Goal: Task Accomplishment & Management: Use online tool/utility

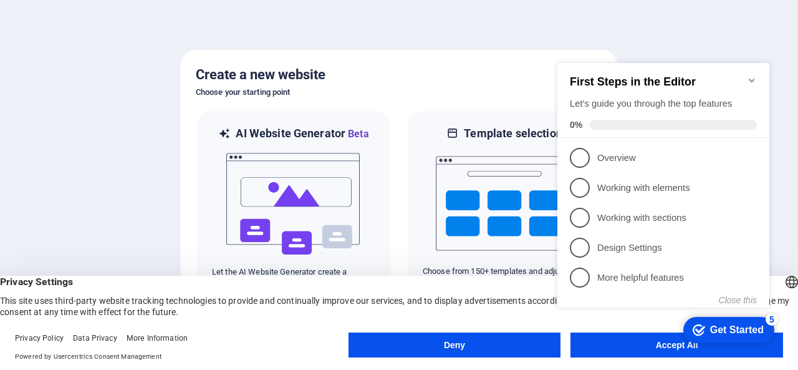
click at [637, 349] on appcues-checklist "Contextual help checklist present on screen" at bounding box center [665, 198] width 227 height 305
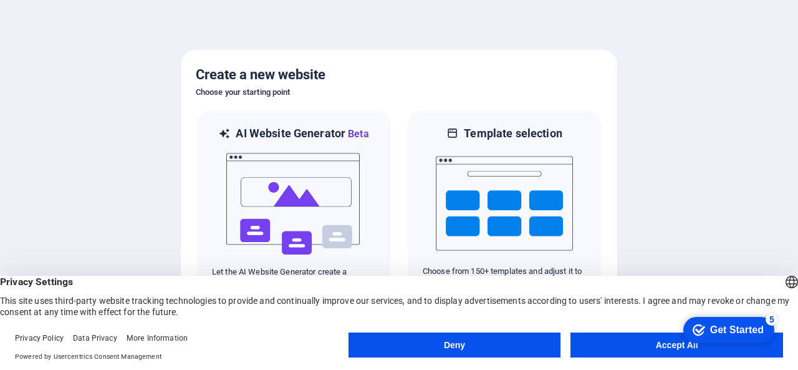
click at [661, 348] on button "Accept All" at bounding box center [676, 344] width 213 height 25
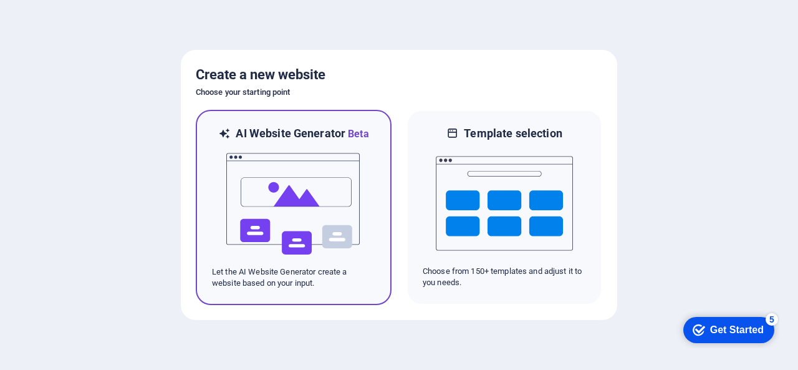
click at [287, 189] on img at bounding box center [293, 203] width 137 height 125
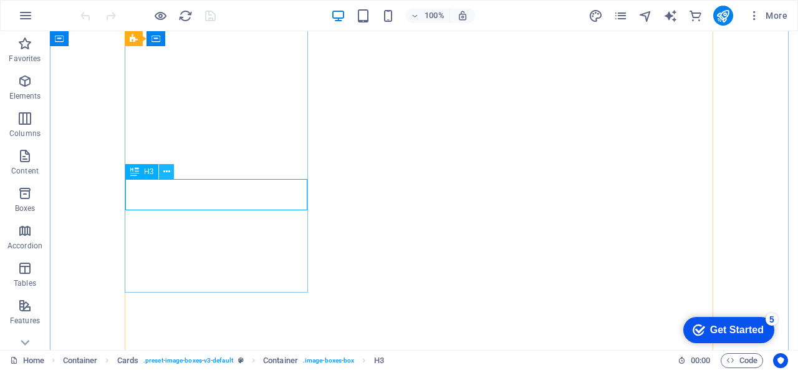
click at [166, 172] on icon at bounding box center [166, 171] width 7 height 13
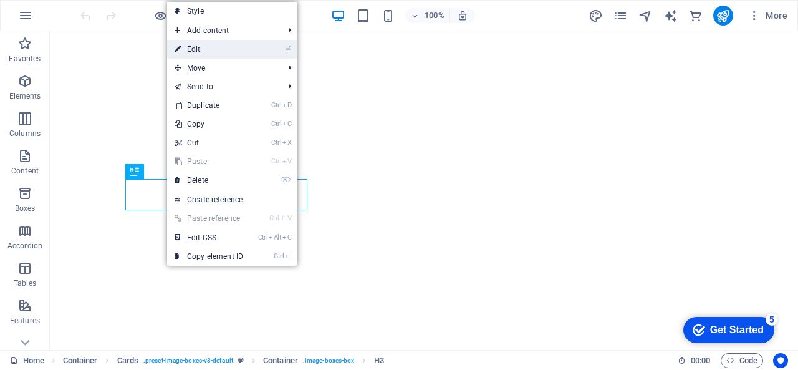
click at [207, 52] on link "⏎ Edit" at bounding box center [209, 49] width 84 height 19
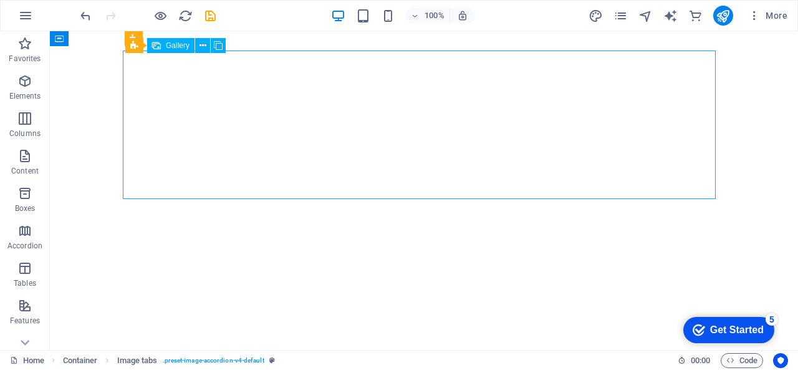
select select "4"
select select "px"
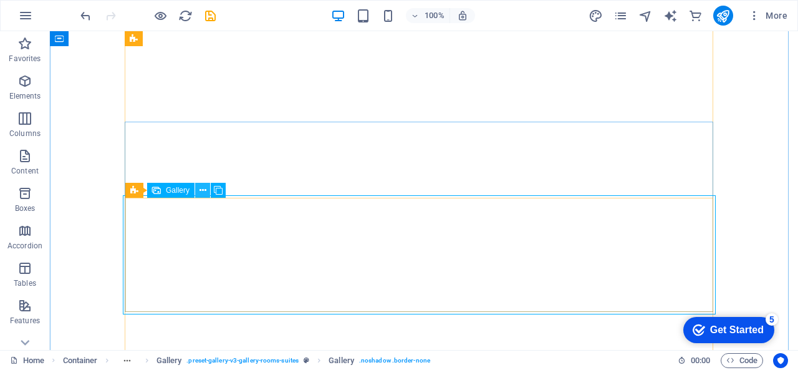
click at [204, 189] on icon at bounding box center [202, 190] width 7 height 13
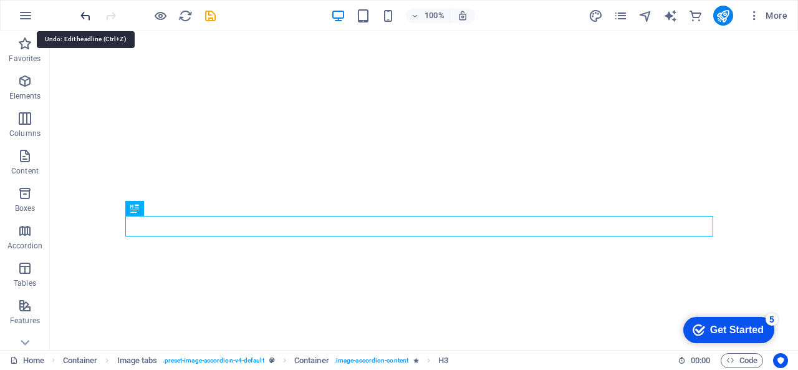
click at [80, 16] on icon "undo" at bounding box center [86, 16] width 14 height 14
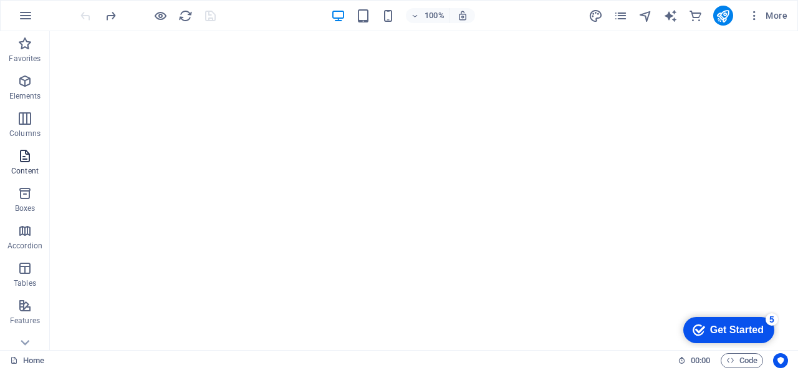
click at [33, 163] on span "Content" at bounding box center [25, 163] width 50 height 30
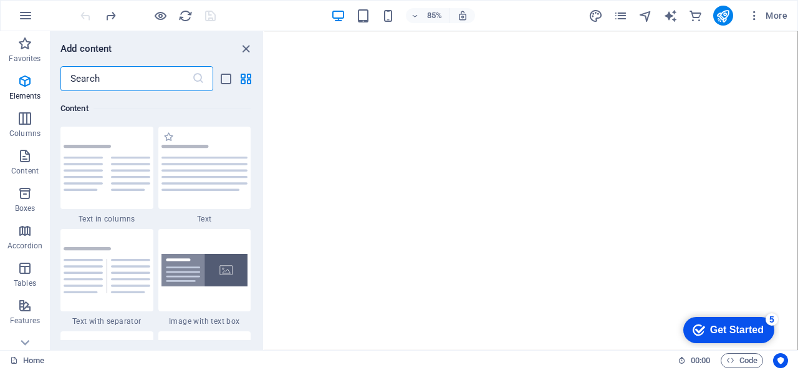
scroll to position [2181, 0]
click at [150, 72] on input "text" at bounding box center [126, 78] width 132 height 25
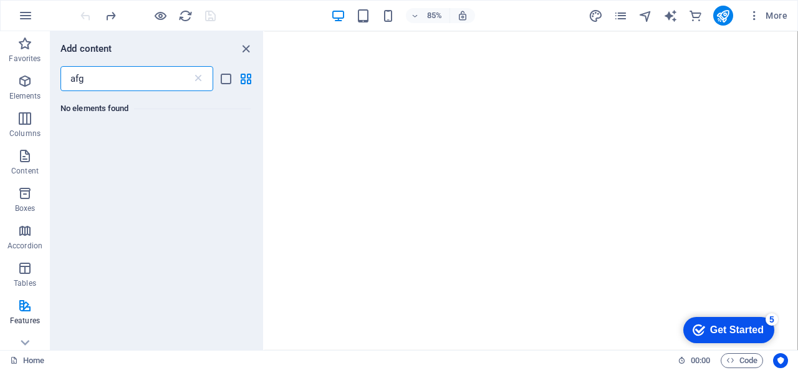
scroll to position [0, 0]
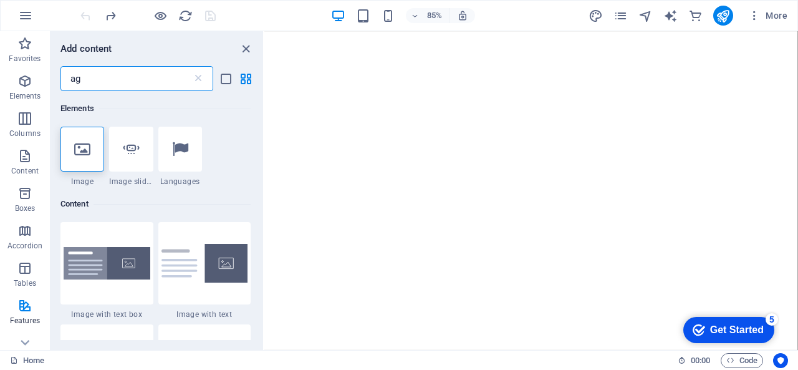
type input "a"
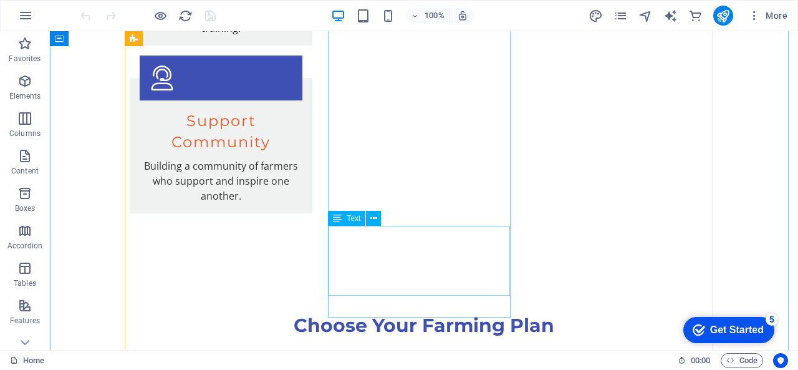
scroll to position [2675, 0]
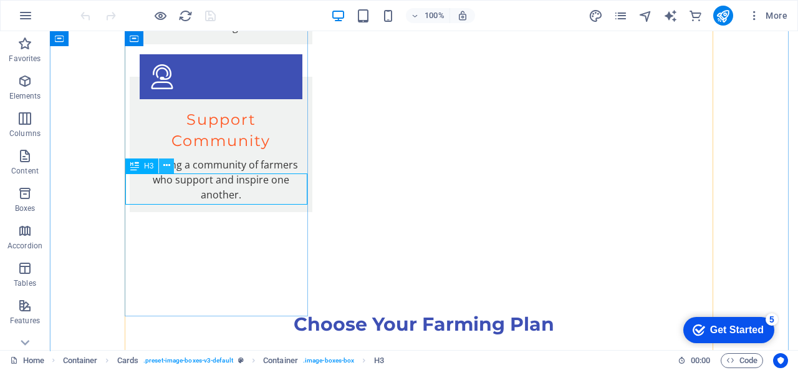
click at [168, 170] on icon at bounding box center [166, 165] width 7 height 13
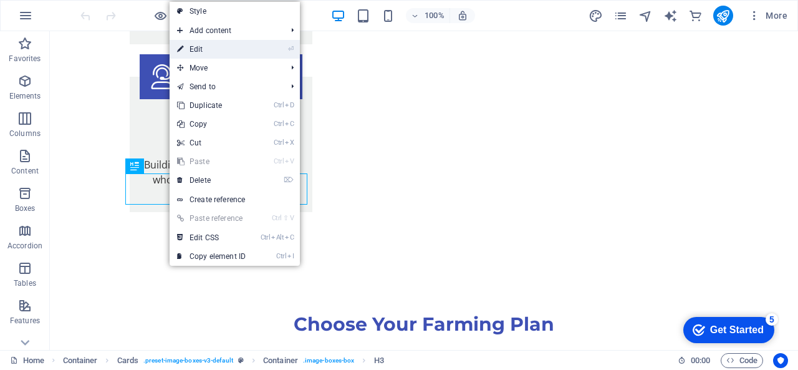
click at [219, 54] on link "⏎ Edit" at bounding box center [212, 49] width 84 height 19
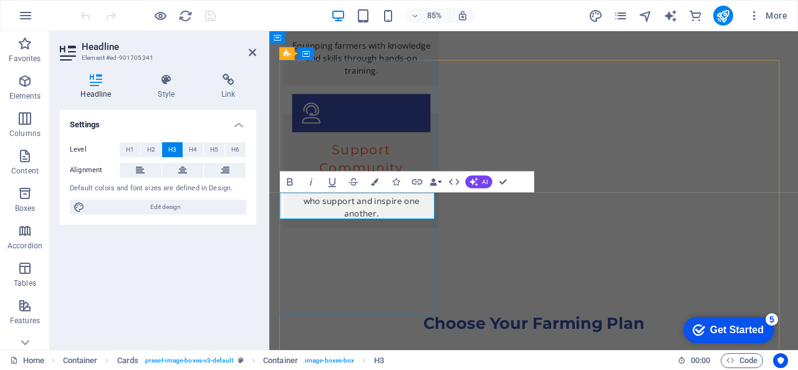
drag, startPoint x: 382, startPoint y: 242, endPoint x: 307, endPoint y: 244, distance: 74.8
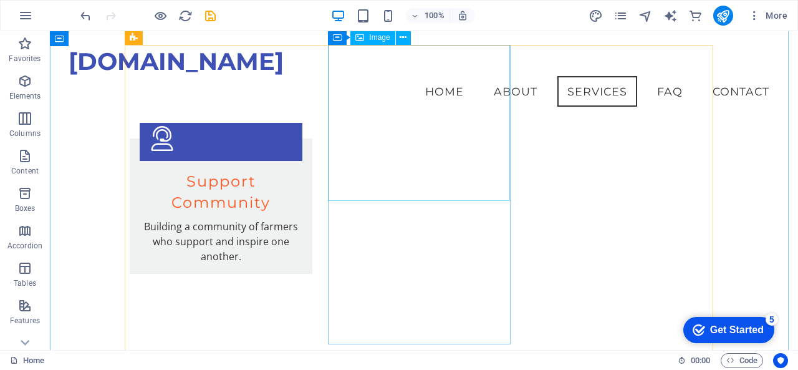
scroll to position [2583, 0]
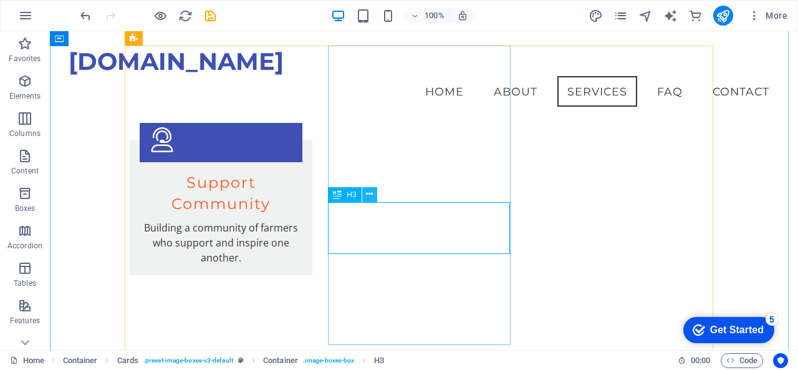
click at [371, 193] on icon at bounding box center [369, 194] width 7 height 13
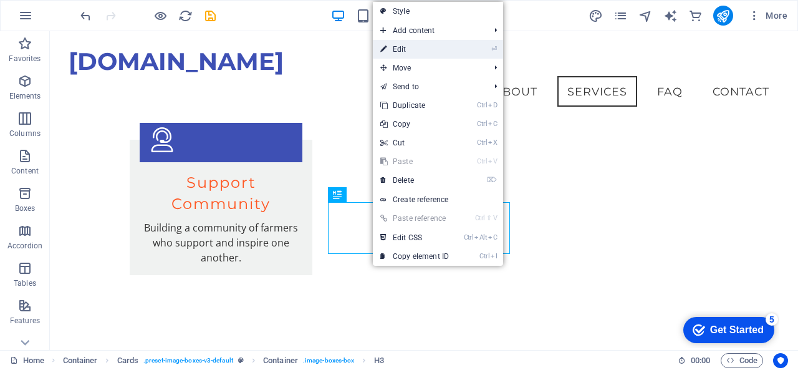
click at [419, 47] on link "⏎ Edit" at bounding box center [415, 49] width 84 height 19
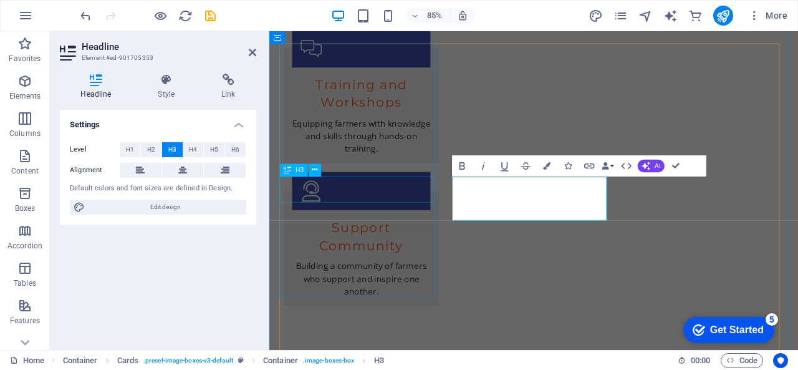
scroll to position [2694, 0]
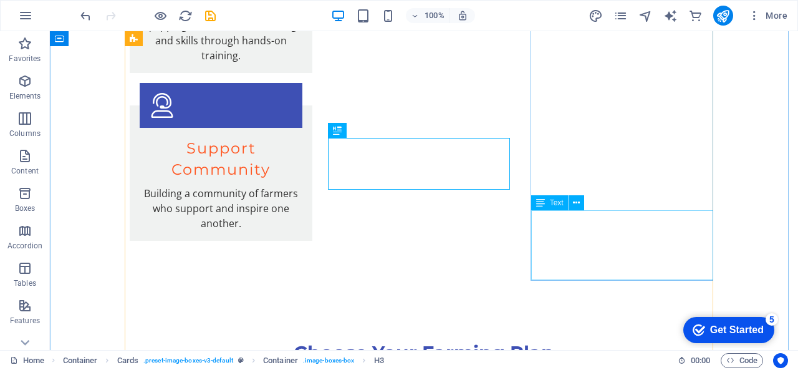
scroll to position [2712, 0]
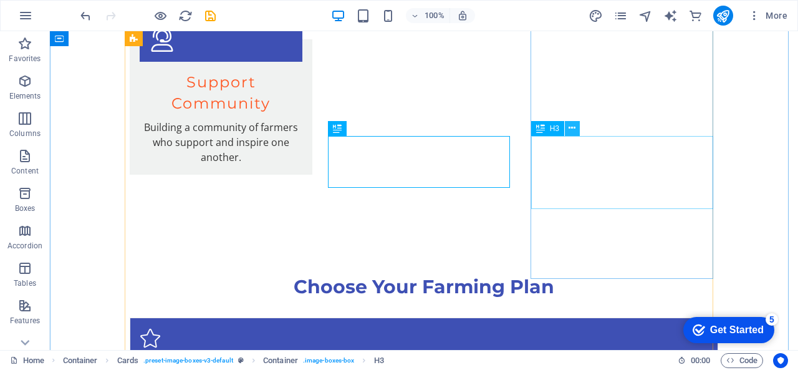
click at [572, 128] on icon at bounding box center [571, 128] width 7 height 13
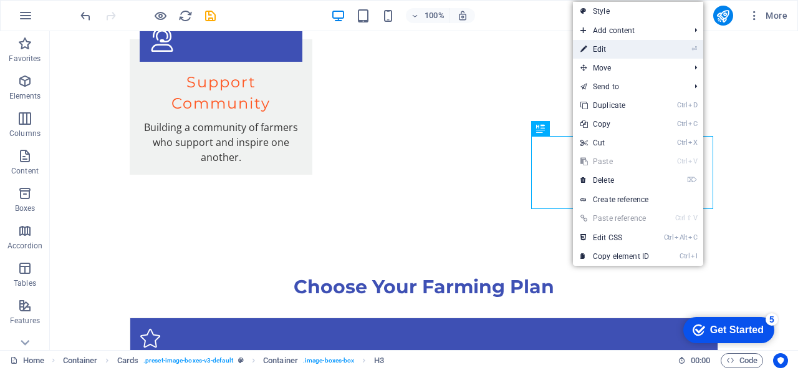
drag, startPoint x: 617, startPoint y: 44, endPoint x: 383, endPoint y: 49, distance: 233.8
click at [617, 44] on link "⏎ Edit" at bounding box center [615, 49] width 84 height 19
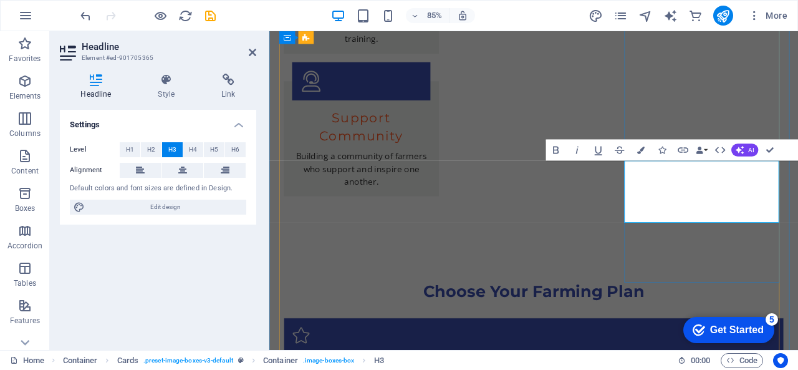
drag, startPoint x: 752, startPoint y: 204, endPoint x: 712, endPoint y: 208, distance: 40.1
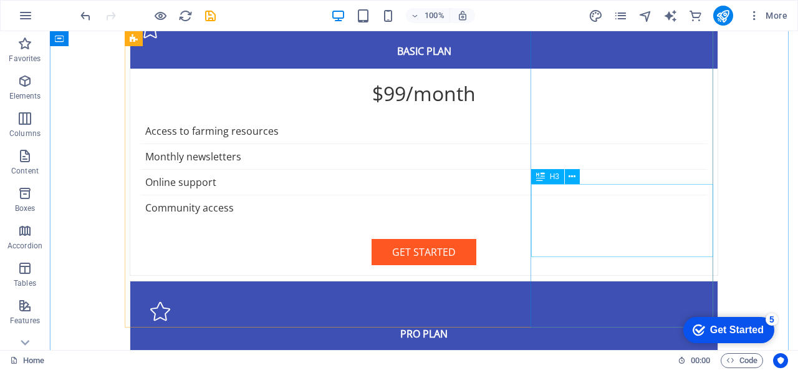
scroll to position [2983, 0]
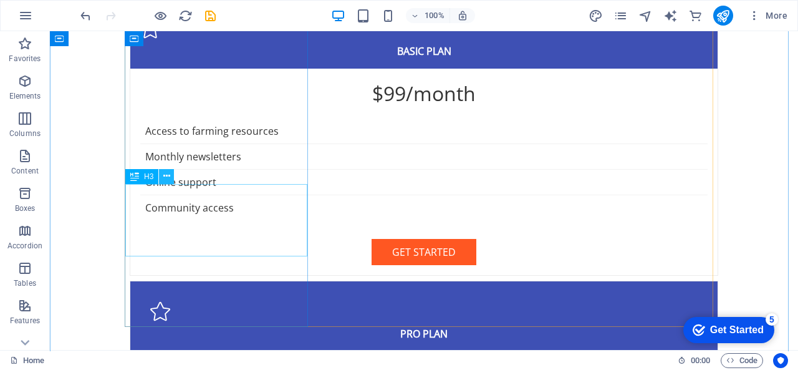
click at [167, 177] on icon at bounding box center [166, 176] width 7 height 13
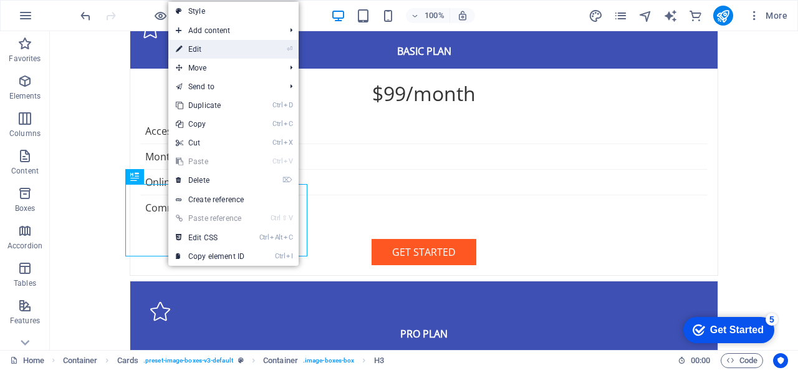
click at [261, 44] on li "⏎ Edit" at bounding box center [233, 49] width 130 height 19
click at [236, 50] on link "⏎ Edit" at bounding box center [210, 49] width 84 height 19
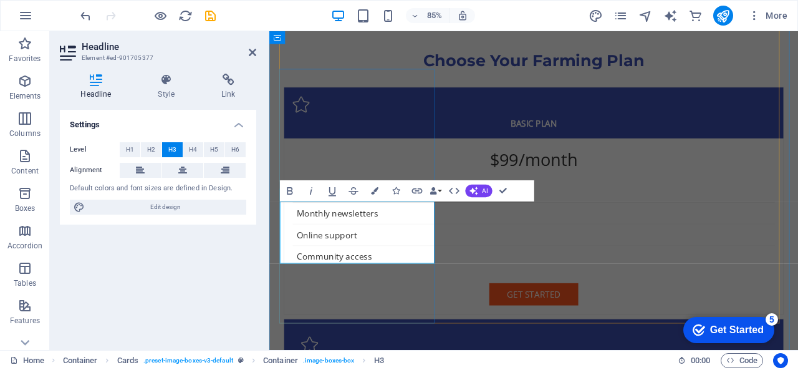
drag, startPoint x: 365, startPoint y: 253, endPoint x: 309, endPoint y: 252, distance: 55.5
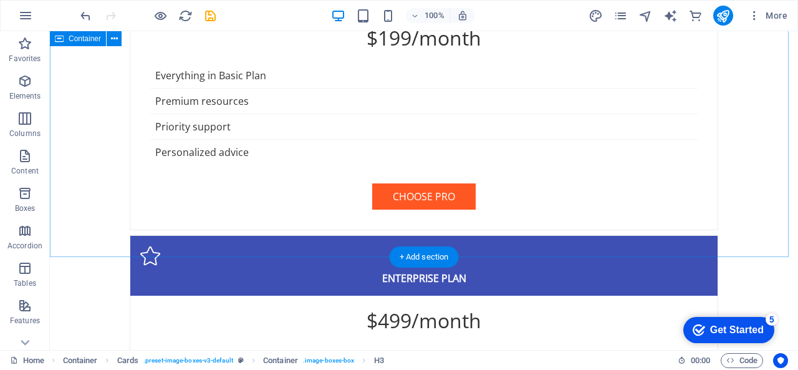
scroll to position [3341, 0]
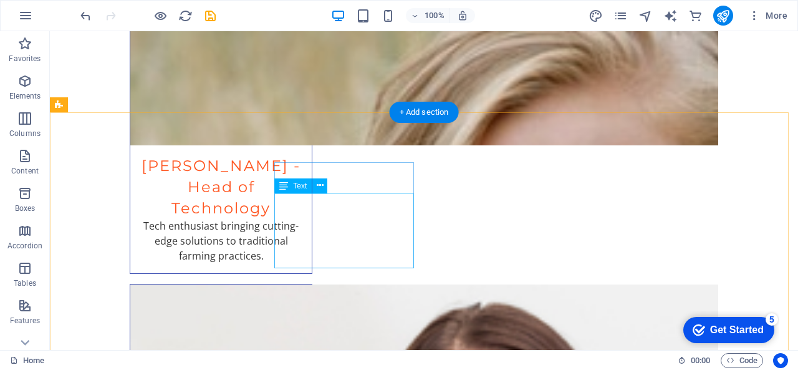
scroll to position [5642, 0]
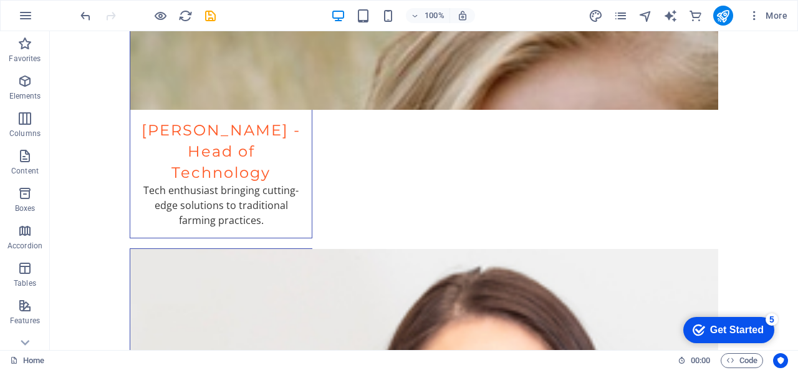
click at [733, 330] on div "Get Started" at bounding box center [737, 329] width 54 height 11
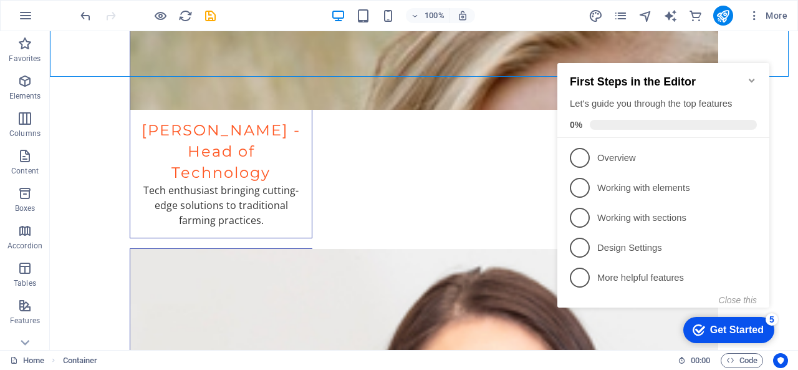
click at [748, 77] on icon "Minimize checklist" at bounding box center [752, 80] width 10 height 10
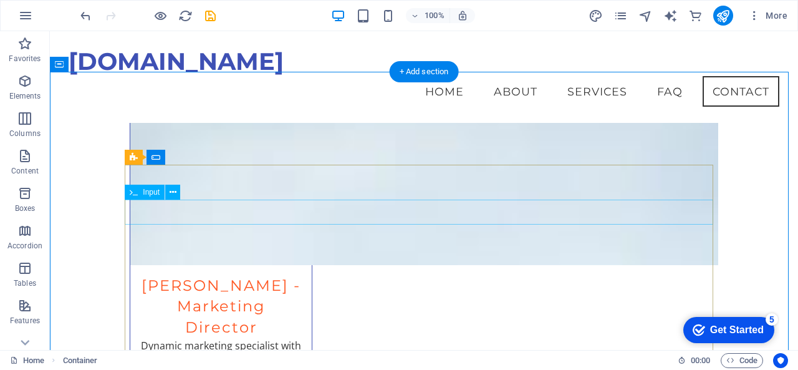
scroll to position [5077, 0]
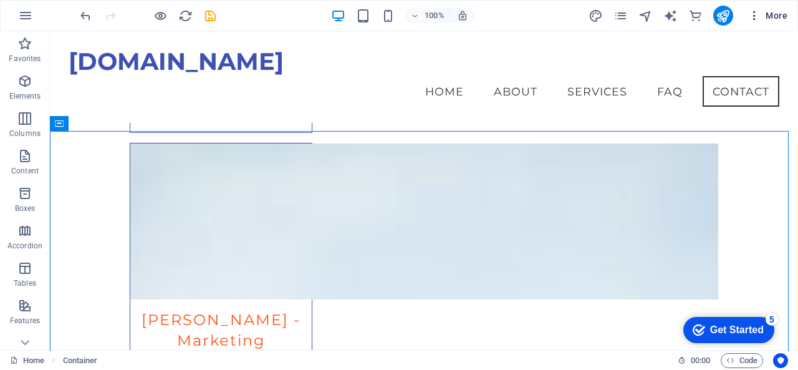
click at [759, 13] on icon "button" at bounding box center [754, 15] width 12 height 12
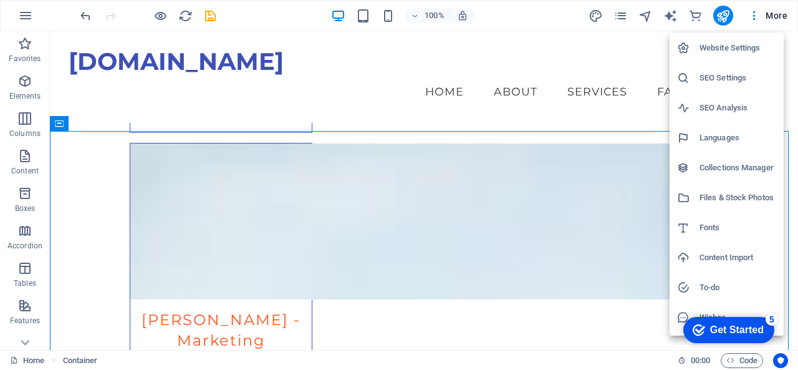
scroll to position [26, 0]
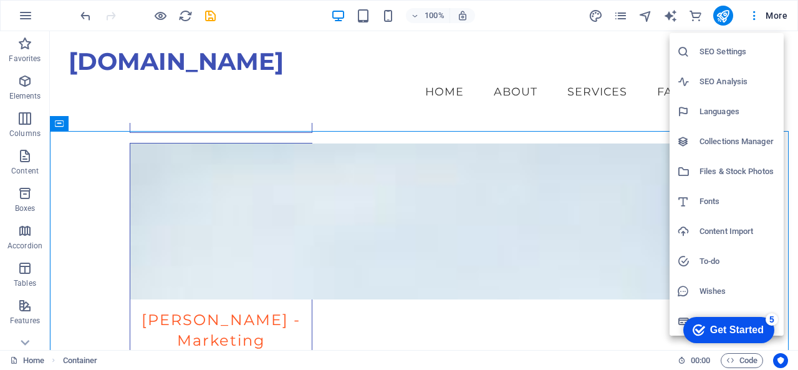
click at [608, 114] on div at bounding box center [399, 185] width 798 height 370
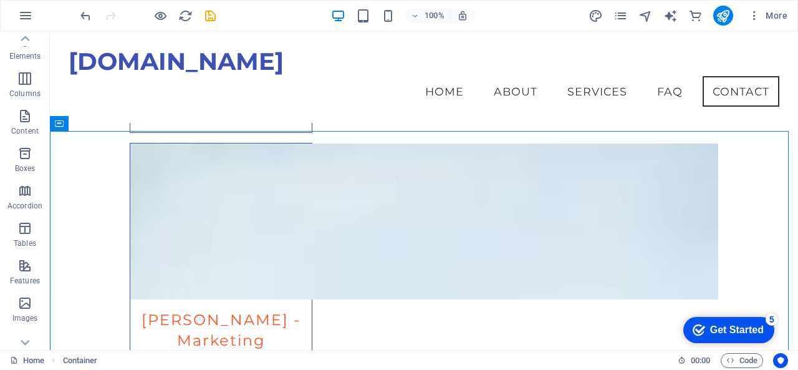
scroll to position [0, 0]
click at [26, 17] on icon "button" at bounding box center [25, 15] width 15 height 15
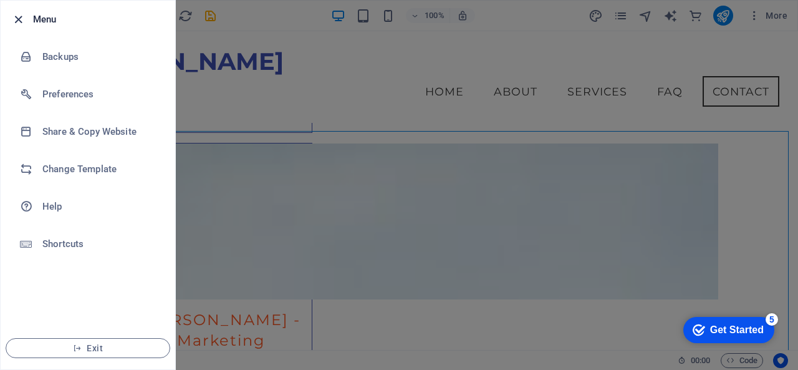
click at [16, 16] on icon "button" at bounding box center [18, 19] width 14 height 14
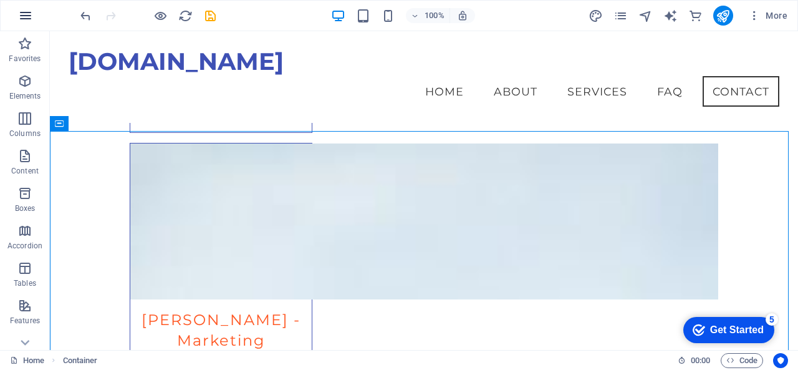
click at [21, 7] on button "button" at bounding box center [26, 16] width 30 height 30
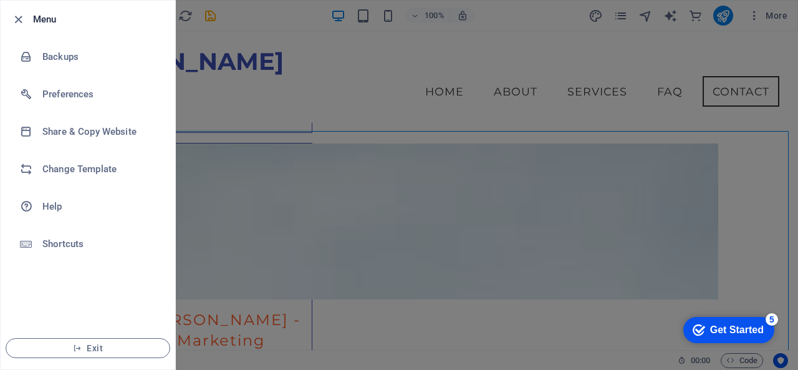
click at [252, 27] on div at bounding box center [399, 185] width 798 height 370
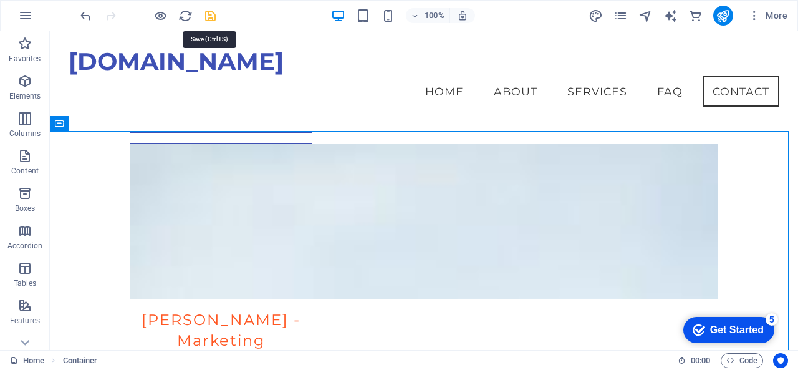
click at [211, 16] on icon "save" at bounding box center [210, 16] width 14 height 14
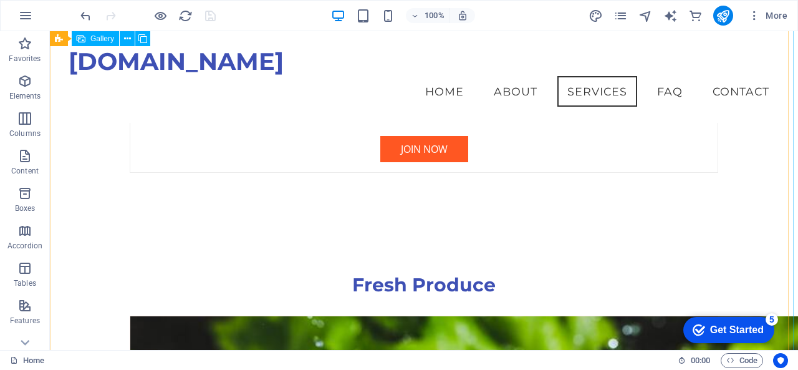
scroll to position [3679, 0]
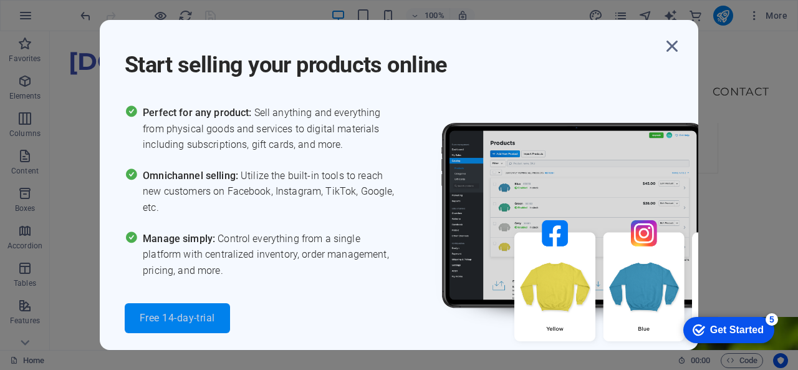
click at [172, 320] on span "Free 14-day-trial" at bounding box center [177, 318] width 75 height 10
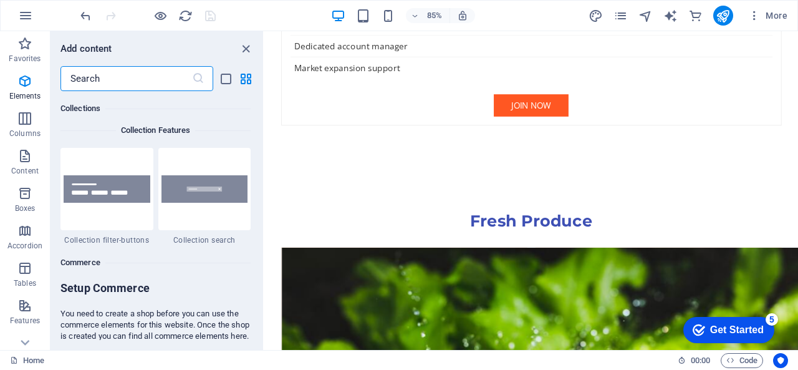
scroll to position [12012, 0]
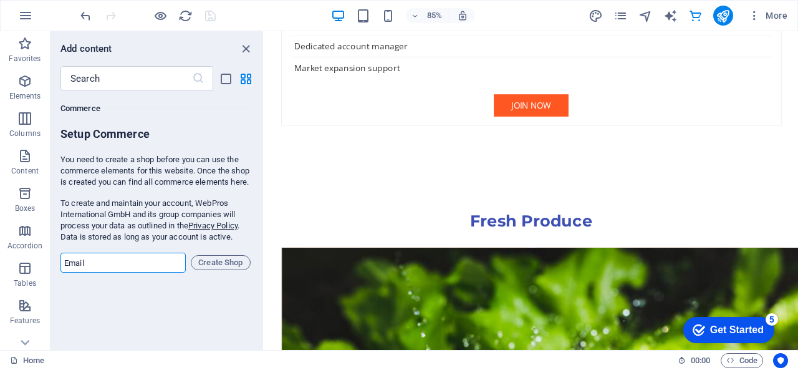
click at [160, 271] on input "email" at bounding box center [122, 262] width 125 height 20
click at [156, 266] on input "email" at bounding box center [122, 262] width 125 height 20
click at [249, 51] on icon "close panel" at bounding box center [246, 49] width 14 height 14
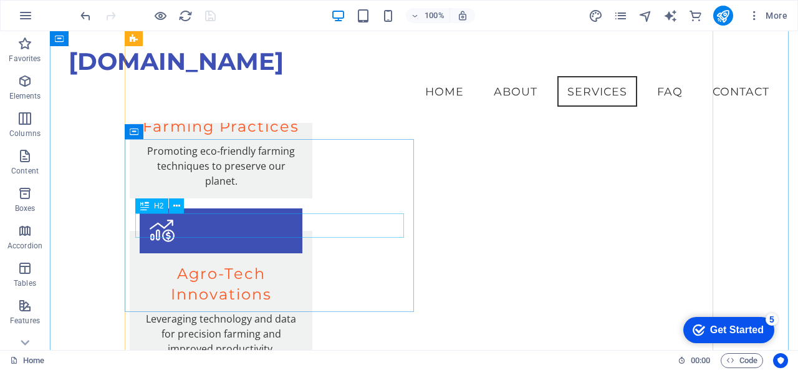
scroll to position [1988, 0]
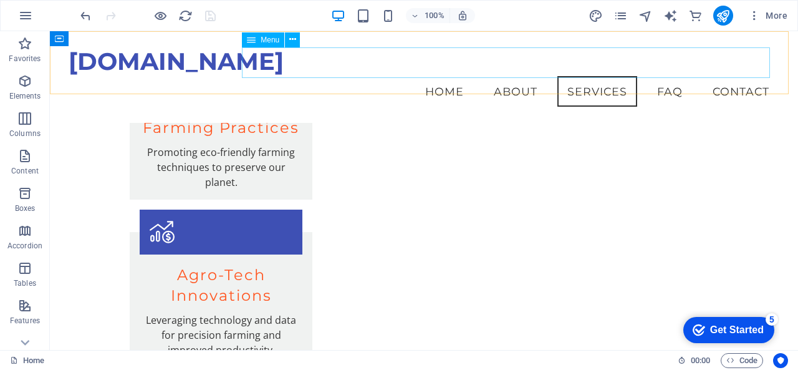
click at [449, 76] on nav "Home About Services FAQ Contact" at bounding box center [424, 91] width 711 height 31
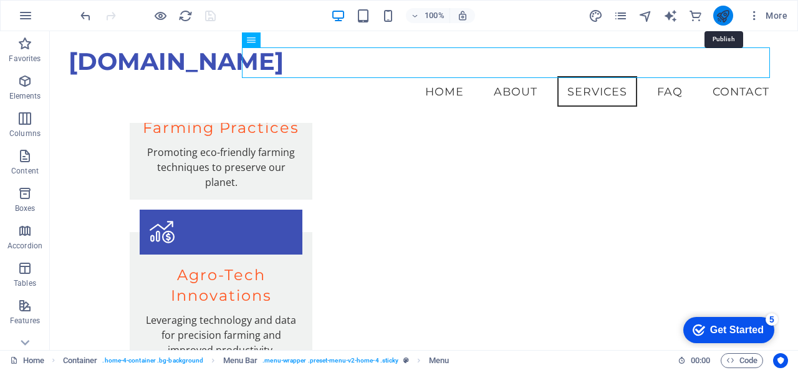
click at [727, 11] on icon "publish" at bounding box center [723, 16] width 14 height 14
